Goal: Information Seeking & Learning: Find specific fact

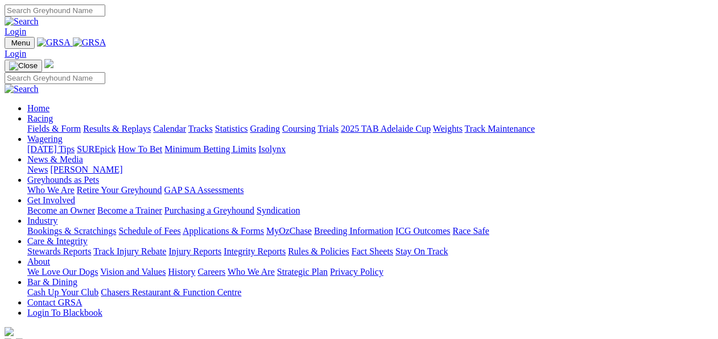
click at [151, 124] on link "Results & Replays" at bounding box center [117, 129] width 68 height 10
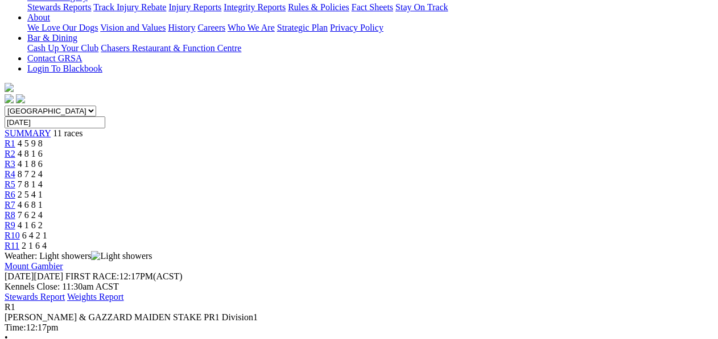
scroll to position [303, 0]
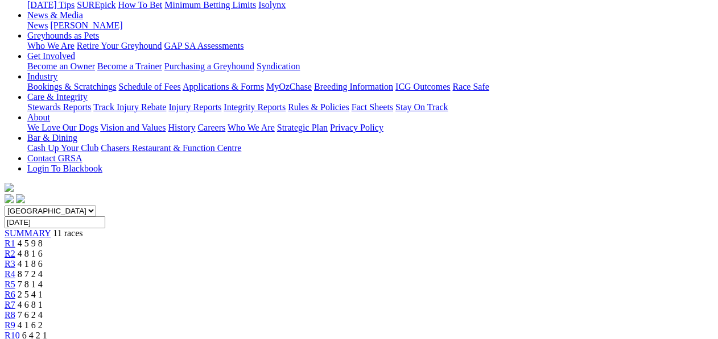
scroll to position [151, 0]
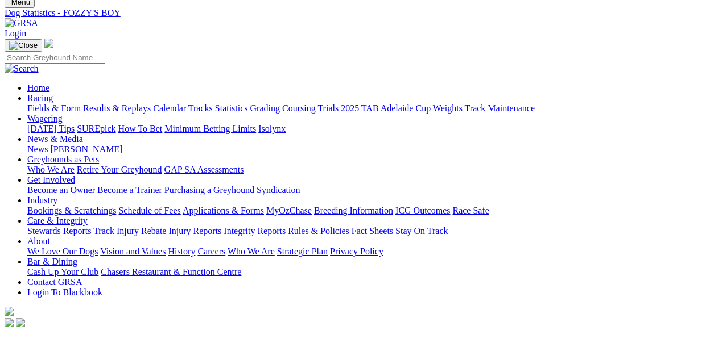
scroll to position [38, 0]
